Goal: Task Accomplishment & Management: Use online tool/utility

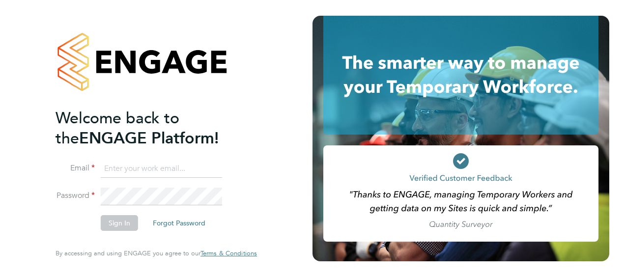
type input "[PERSON_NAME][EMAIL_ADDRESS][DOMAIN_NAME]"
click at [122, 228] on button "Sign In" at bounding box center [119, 223] width 37 height 16
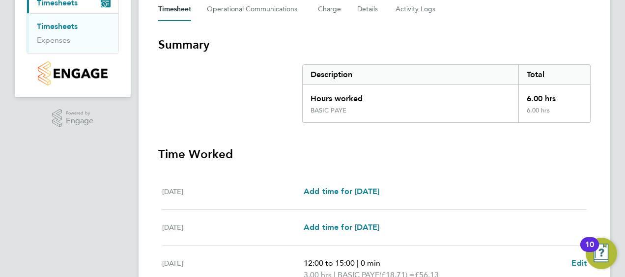
scroll to position [404, 0]
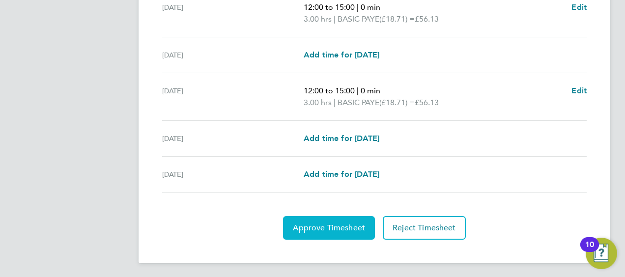
click at [316, 225] on span "Approve Timesheet" at bounding box center [329, 228] width 72 height 10
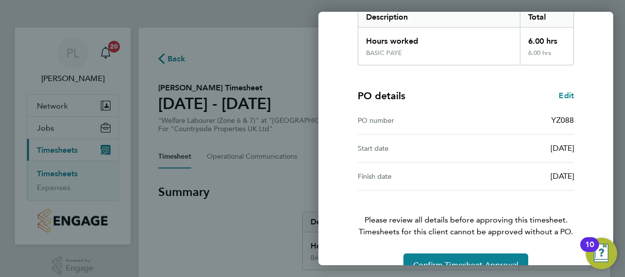
scroll to position [193, 0]
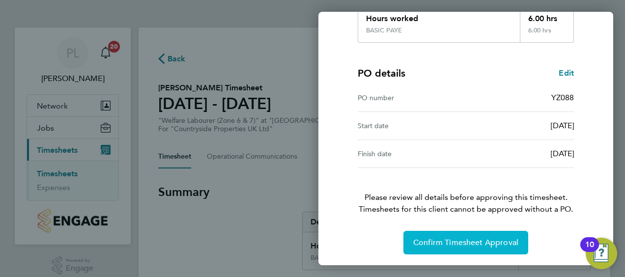
click at [439, 240] on span "Confirm Timesheet Approval" at bounding box center [466, 243] width 105 height 10
